Goal: Task Accomplishment & Management: Manage account settings

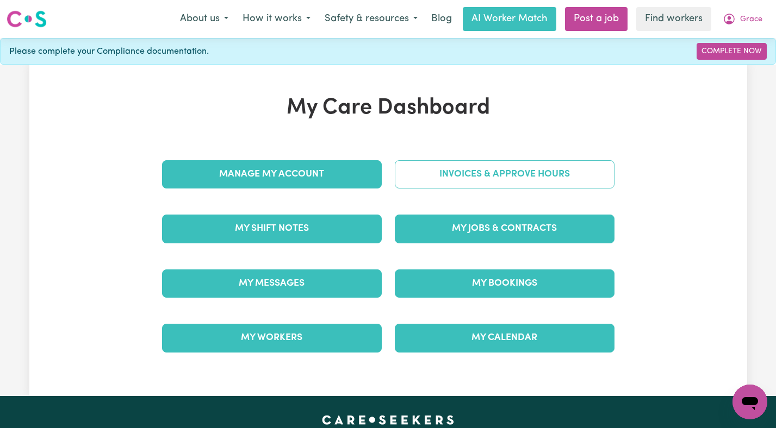
click at [476, 184] on link "Invoices & Approve Hours" at bounding box center [505, 174] width 220 height 28
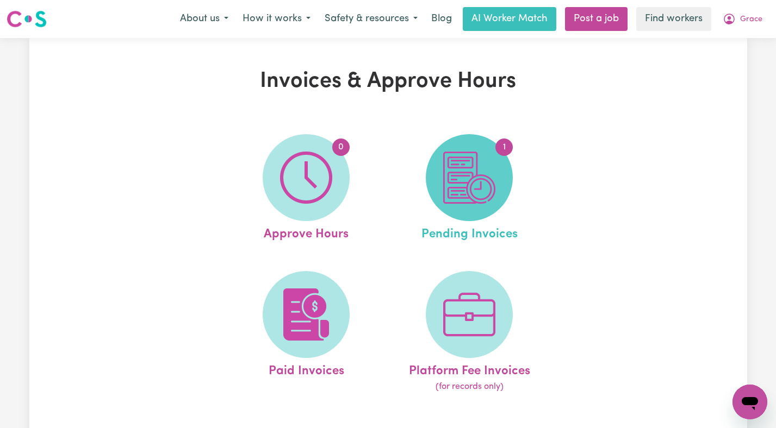
click at [488, 158] on img at bounding box center [469, 178] width 52 height 52
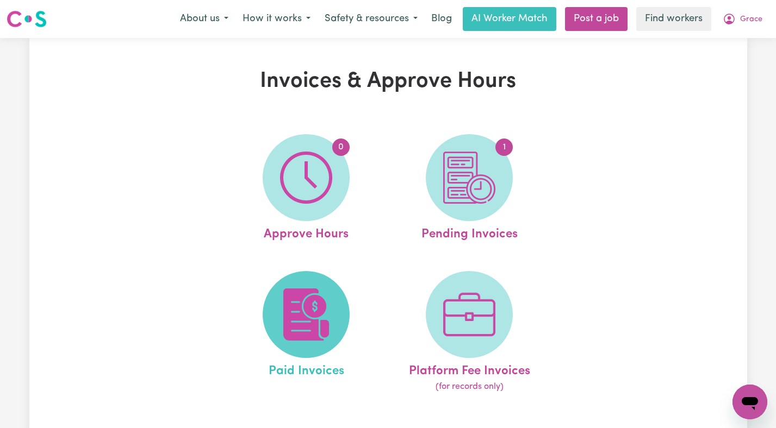
click at [267, 300] on span at bounding box center [306, 314] width 87 height 87
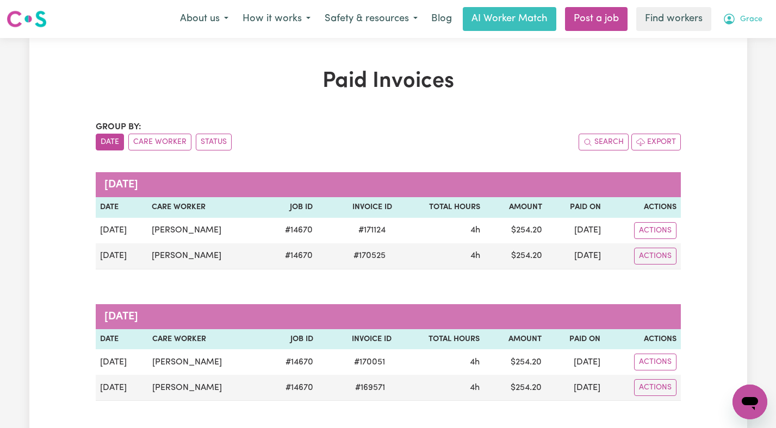
click at [744, 18] on span "Grace" at bounding box center [751, 20] width 22 height 12
click at [728, 59] on link "Logout" at bounding box center [726, 62] width 86 height 21
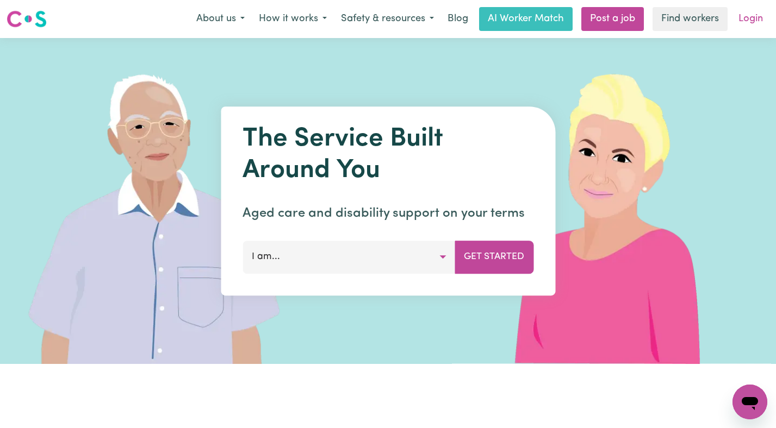
click at [747, 26] on link "Login" at bounding box center [751, 19] width 38 height 24
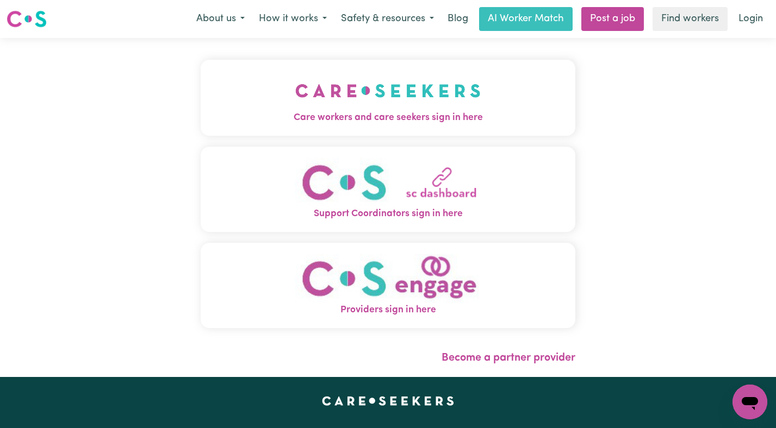
click at [295, 92] on img "Care workers and care seekers sign in here" at bounding box center [387, 91] width 185 height 40
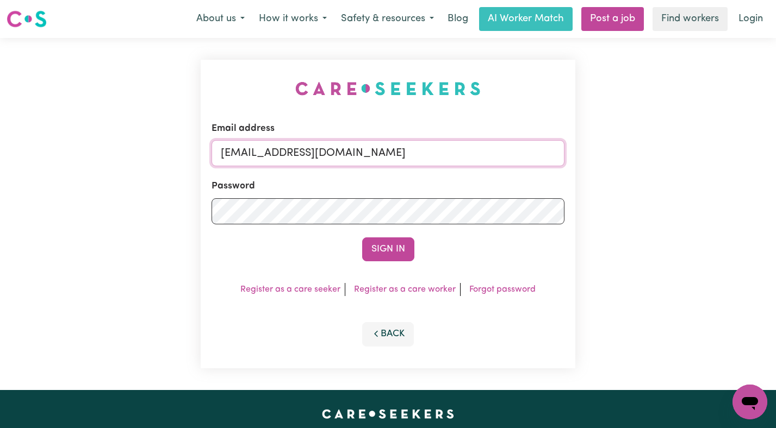
drag, startPoint x: 513, startPoint y: 159, endPoint x: 275, endPoint y: 159, distance: 237.6
click at [275, 159] on input "[EMAIL_ADDRESS][DOMAIN_NAME]" at bounding box center [387, 153] width 353 height 26
paste input "KirelleNarraweenaIN"
type input "[EMAIL_ADDRESS][DOMAIN_NAME]"
click at [362, 238] on button "Sign In" at bounding box center [388, 250] width 52 height 24
